Goal: Transaction & Acquisition: Purchase product/service

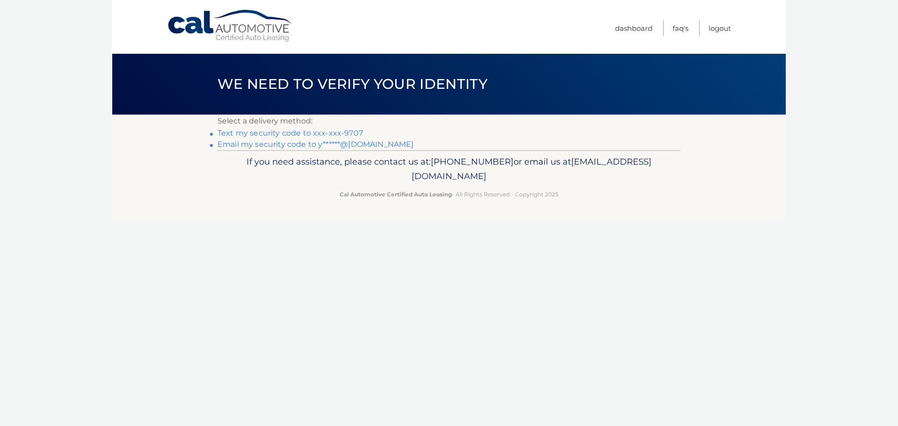
click at [252, 135] on link "Text my security code to xxx-xxx-9707" at bounding box center [289, 133] width 145 height 9
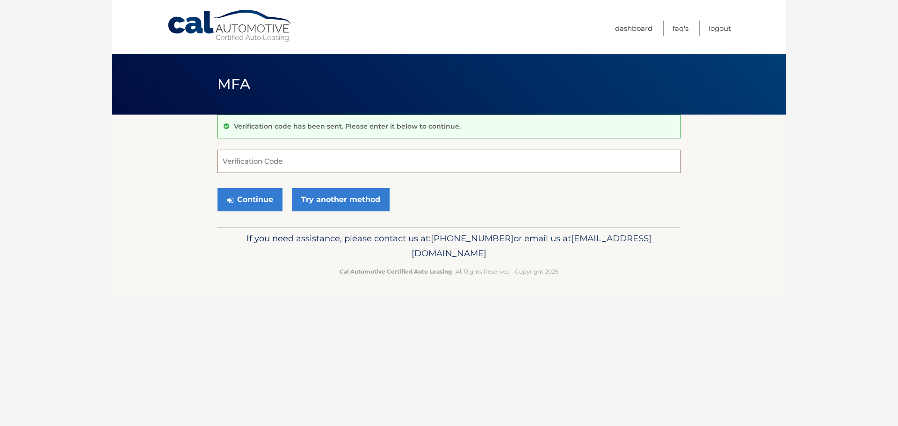
click at [239, 159] on input "Verification Code" at bounding box center [448, 161] width 463 height 23
type input "160403"
click at [260, 195] on button "Continue" at bounding box center [249, 199] width 65 height 23
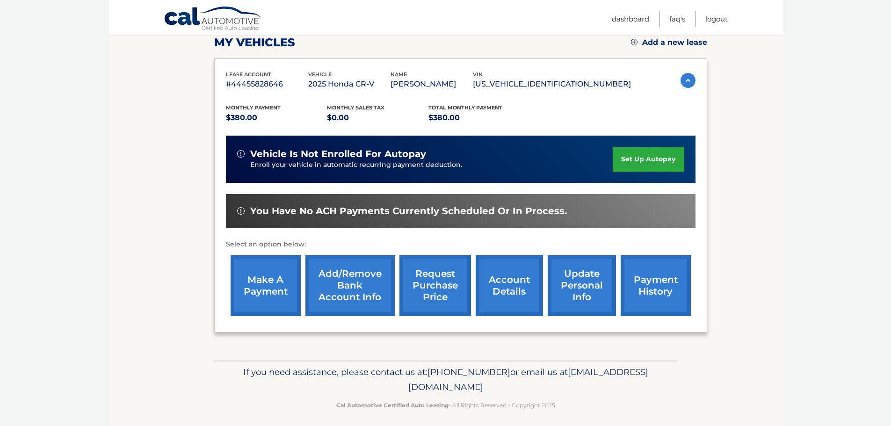
scroll to position [141, 0]
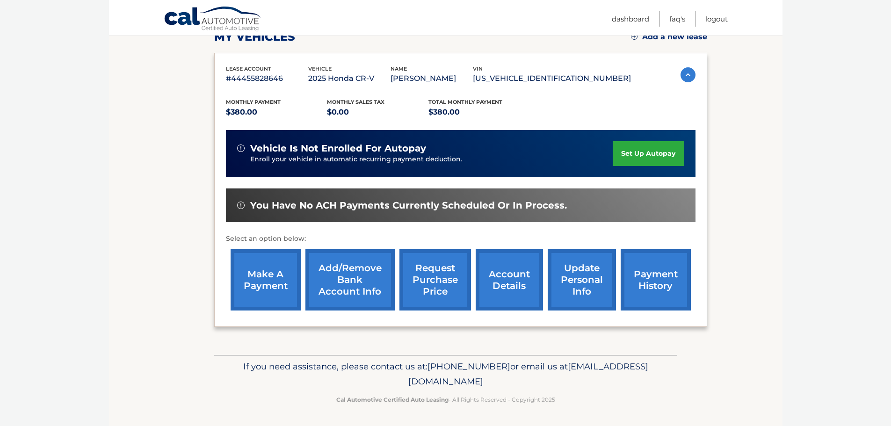
click at [274, 271] on link "make a payment" at bounding box center [266, 279] width 70 height 61
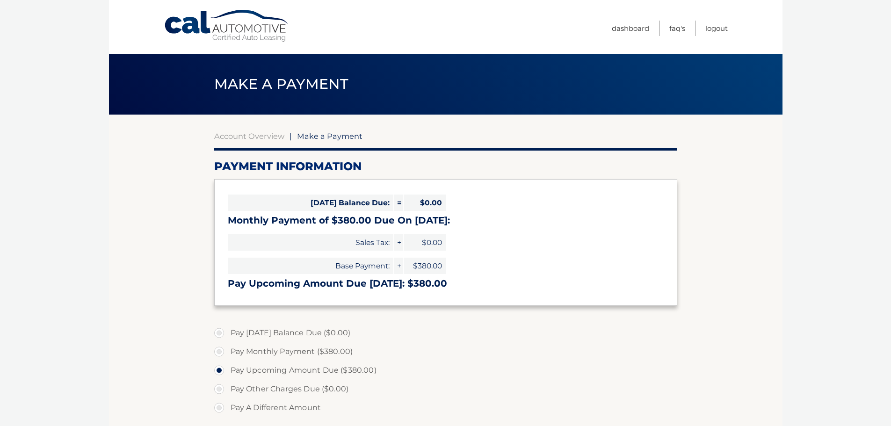
select select "MDM0ZDE0N2YtOWI5MC00YjYyLThiOGMtZGMzZWUzYzJhMDI0"
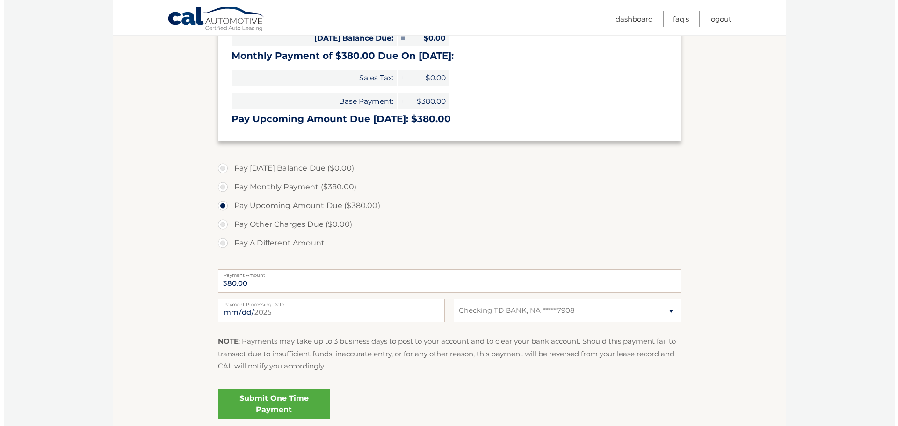
scroll to position [187, 0]
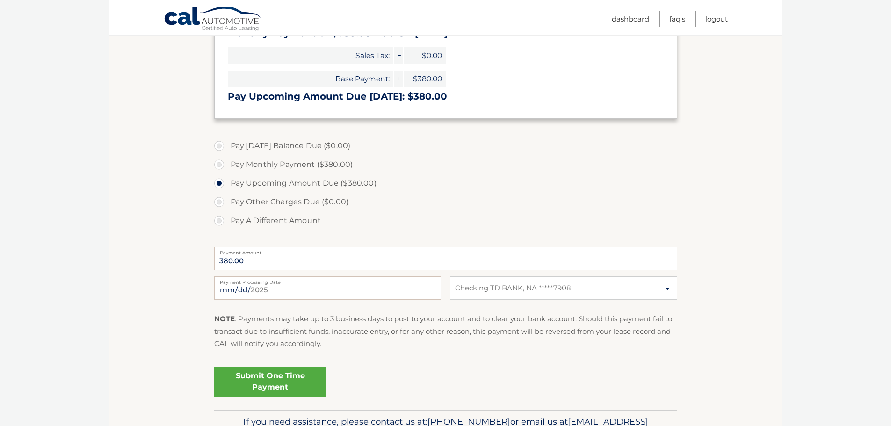
click at [274, 381] on link "Submit One Time Payment" at bounding box center [270, 382] width 112 height 30
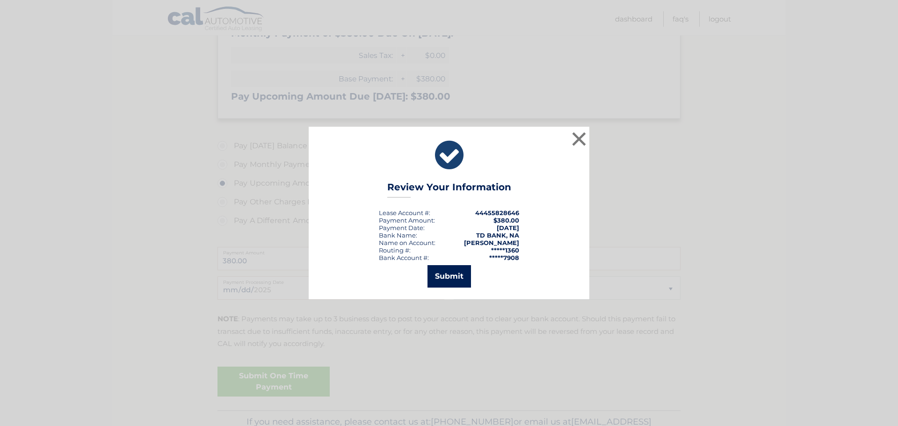
click at [451, 278] on button "Submit" at bounding box center [448, 276] width 43 height 22
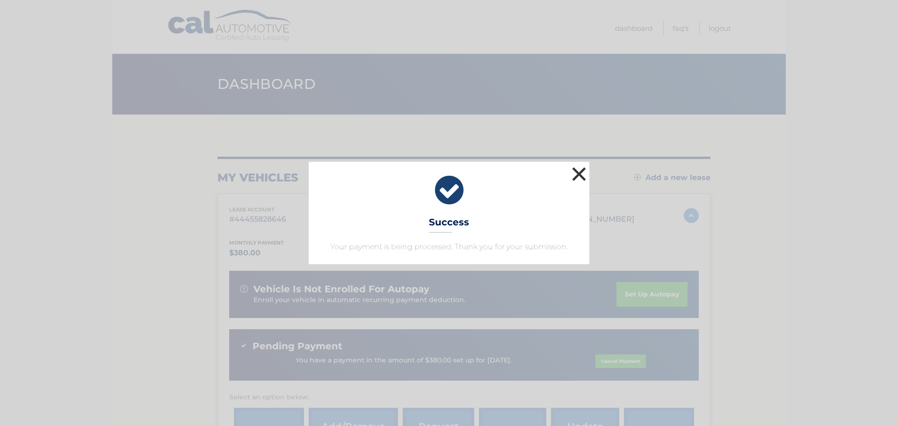
click at [576, 173] on button "×" at bounding box center [579, 174] width 19 height 19
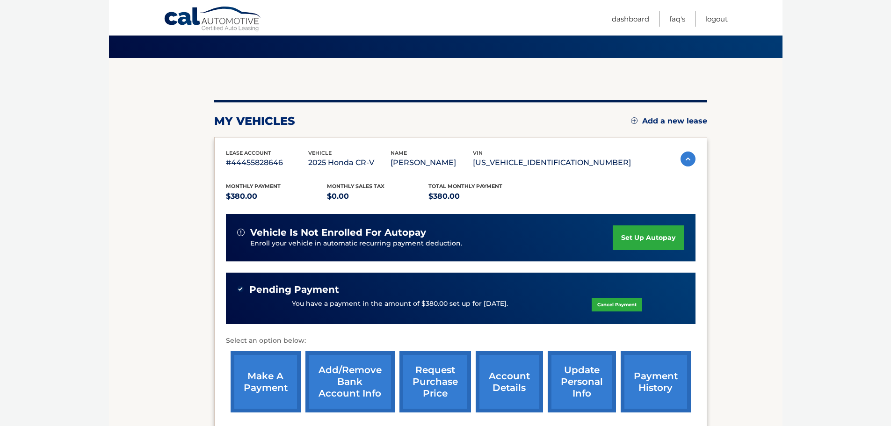
scroll to position [159, 0]
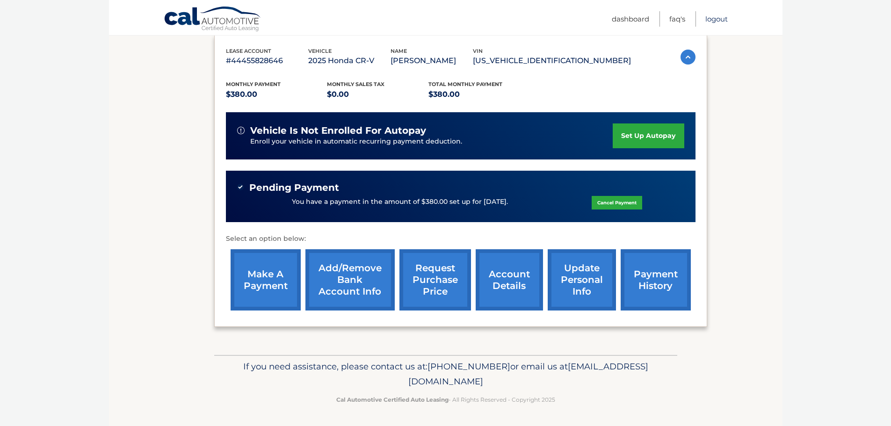
click at [715, 20] on link "Logout" at bounding box center [716, 18] width 22 height 15
